Goal: Transaction & Acquisition: Purchase product/service

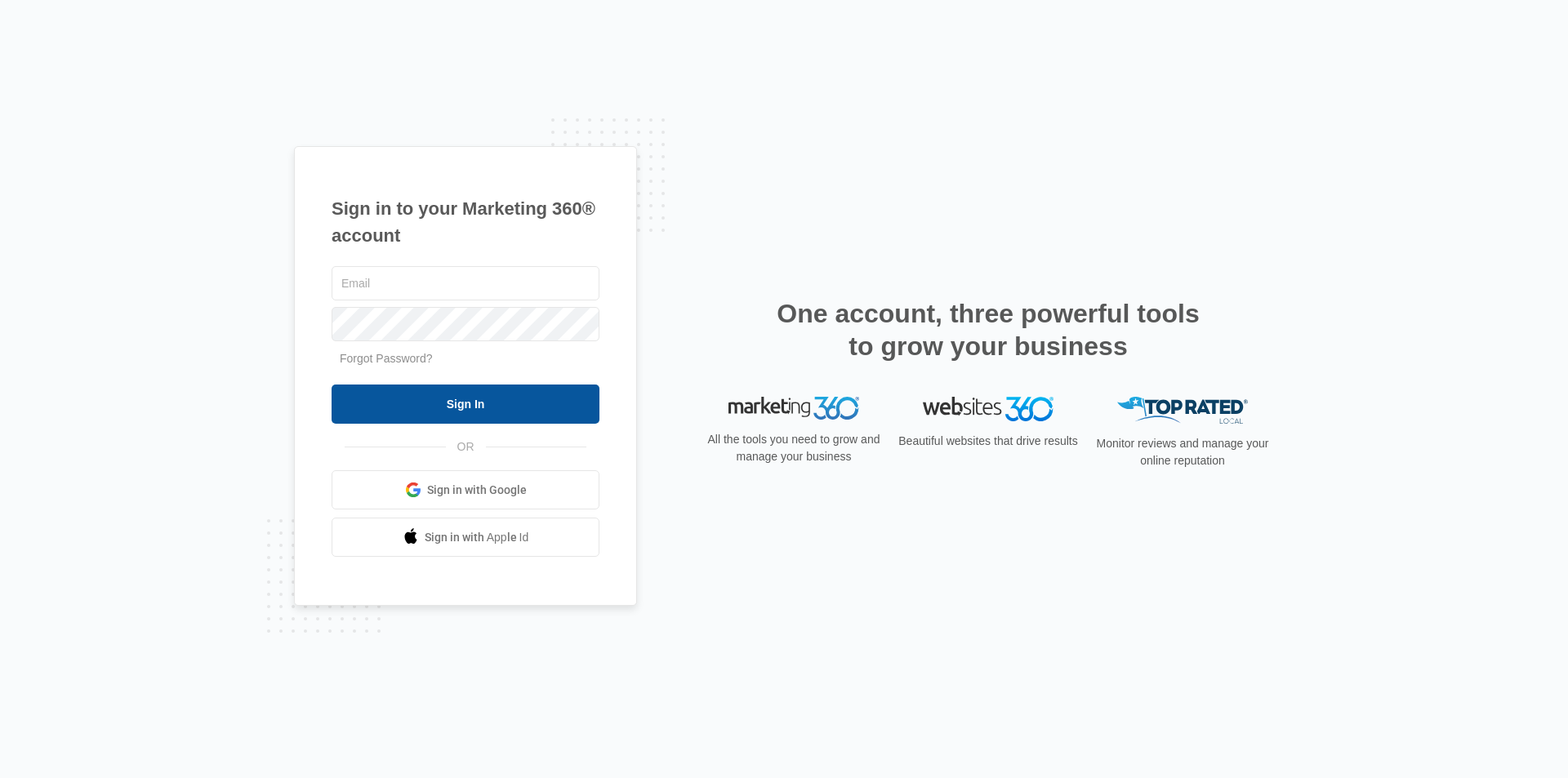
type input "[EMAIL_ADDRESS][DOMAIN_NAME]"
click at [481, 409] on input "Sign In" at bounding box center [465, 404] width 268 height 39
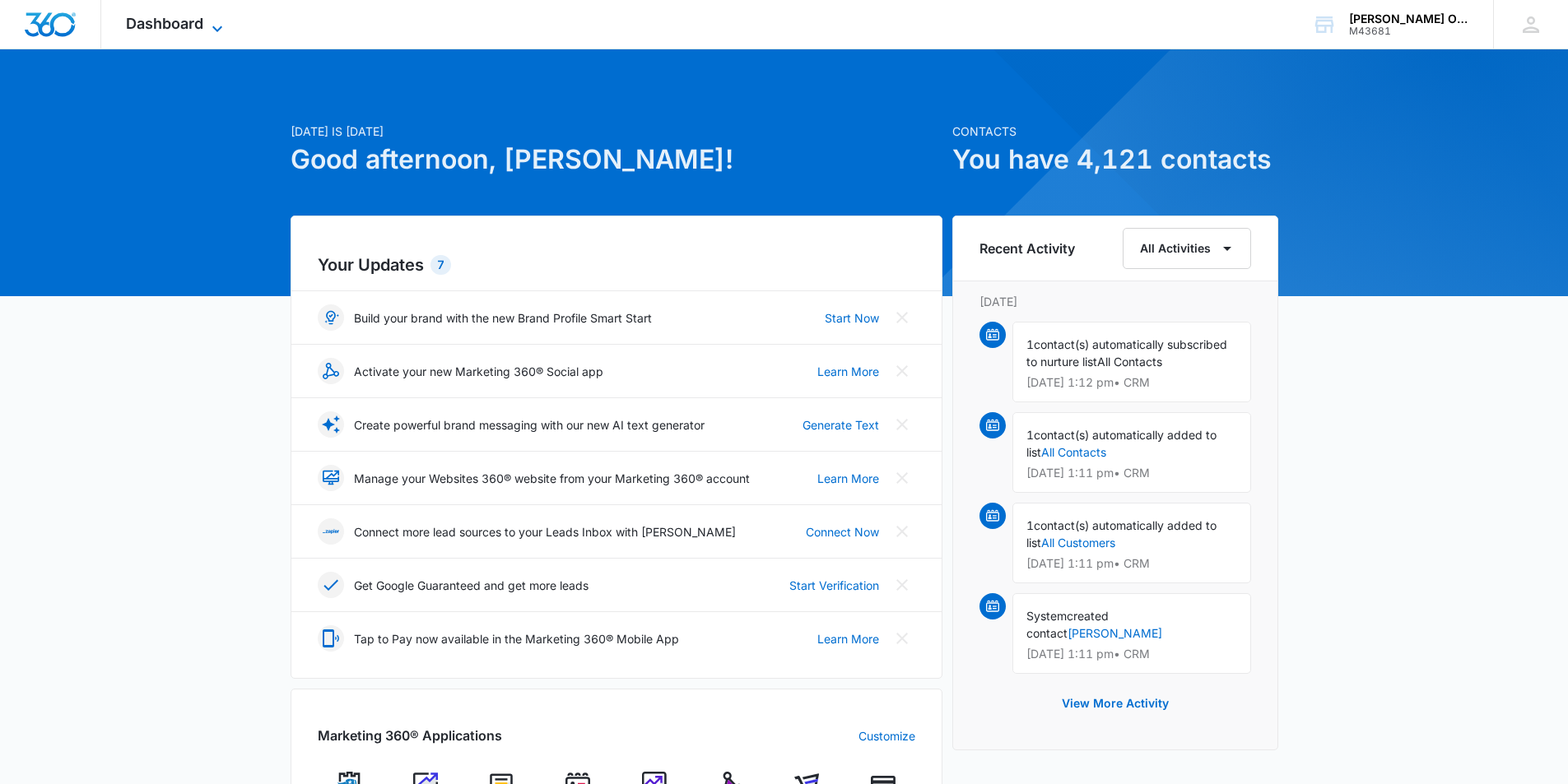
click at [211, 23] on icon at bounding box center [217, 28] width 20 height 20
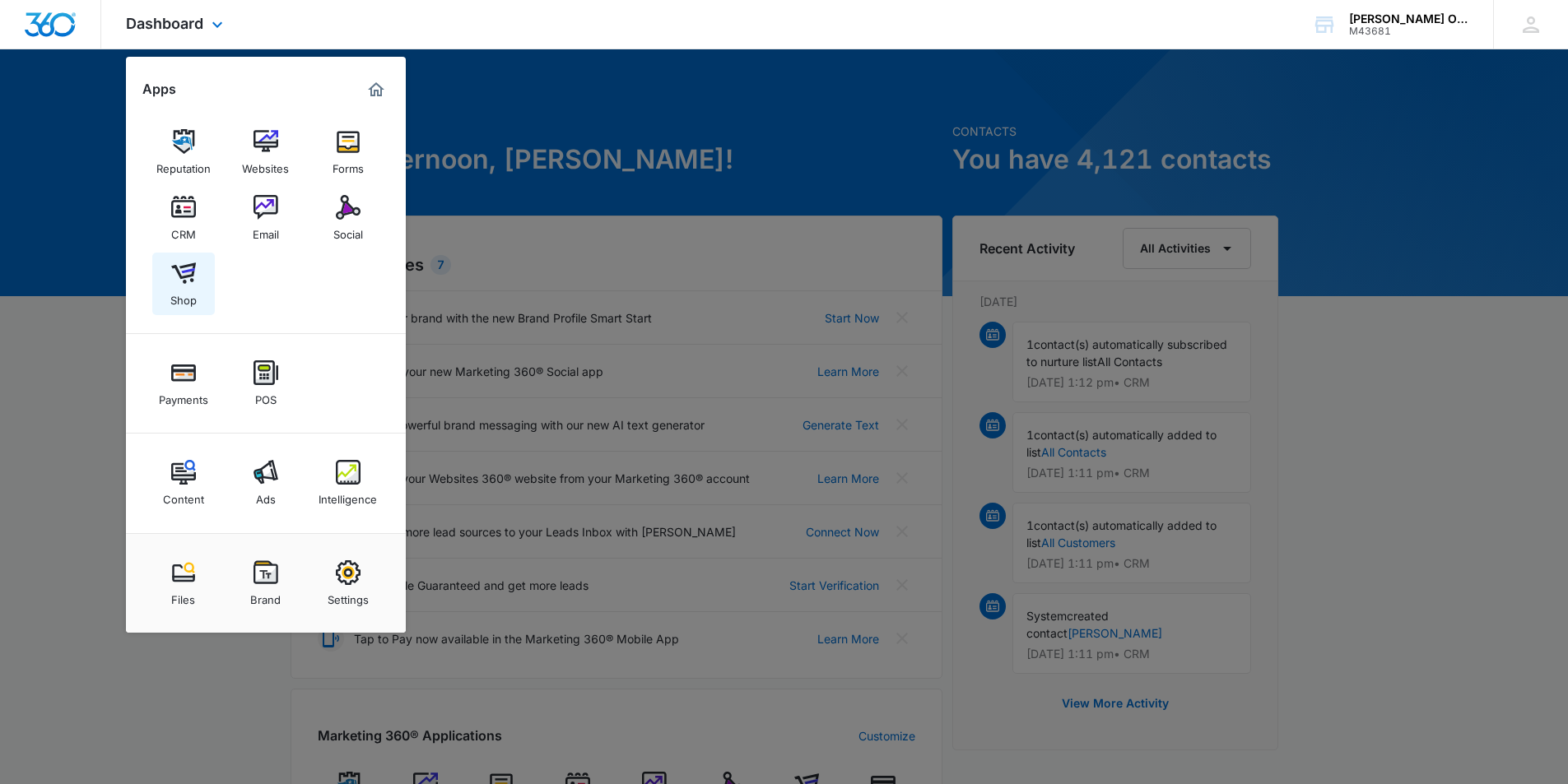
click at [186, 288] on div "Shop" at bounding box center [183, 296] width 27 height 21
